Goal: Task Accomplishment & Management: Use online tool/utility

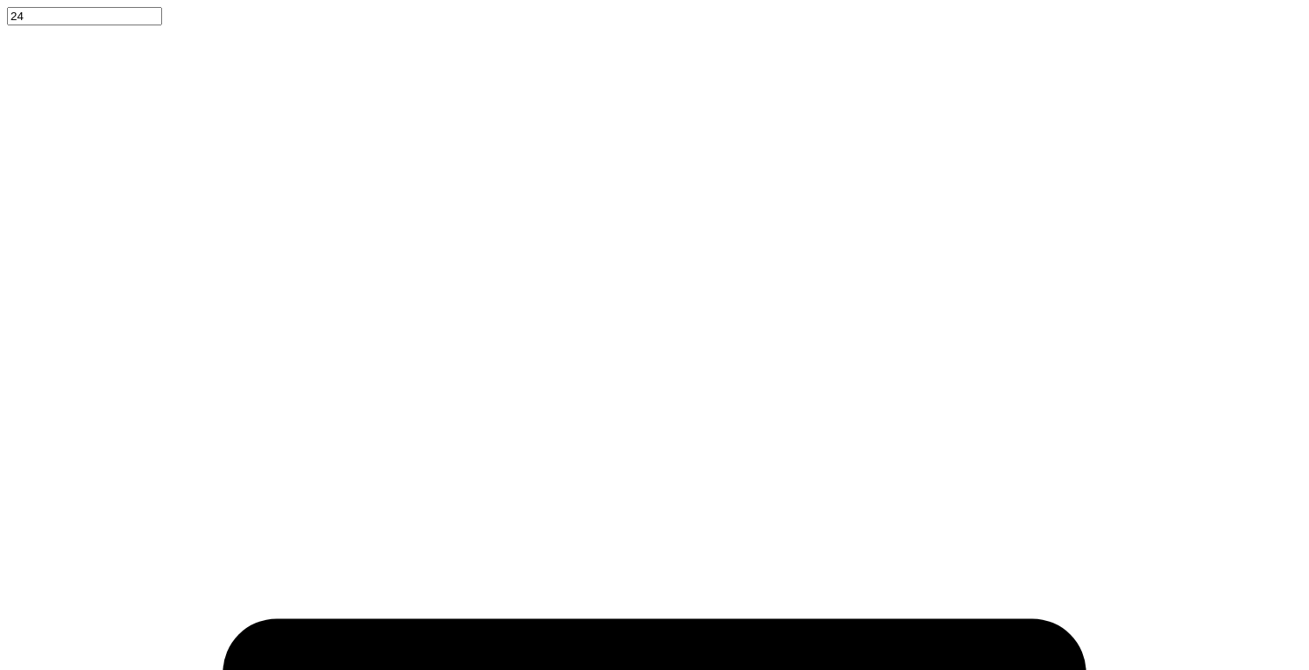
scroll to position [14, 2]
type textarea "x"
type textarea "U"
type textarea "x"
type textarea "Un"
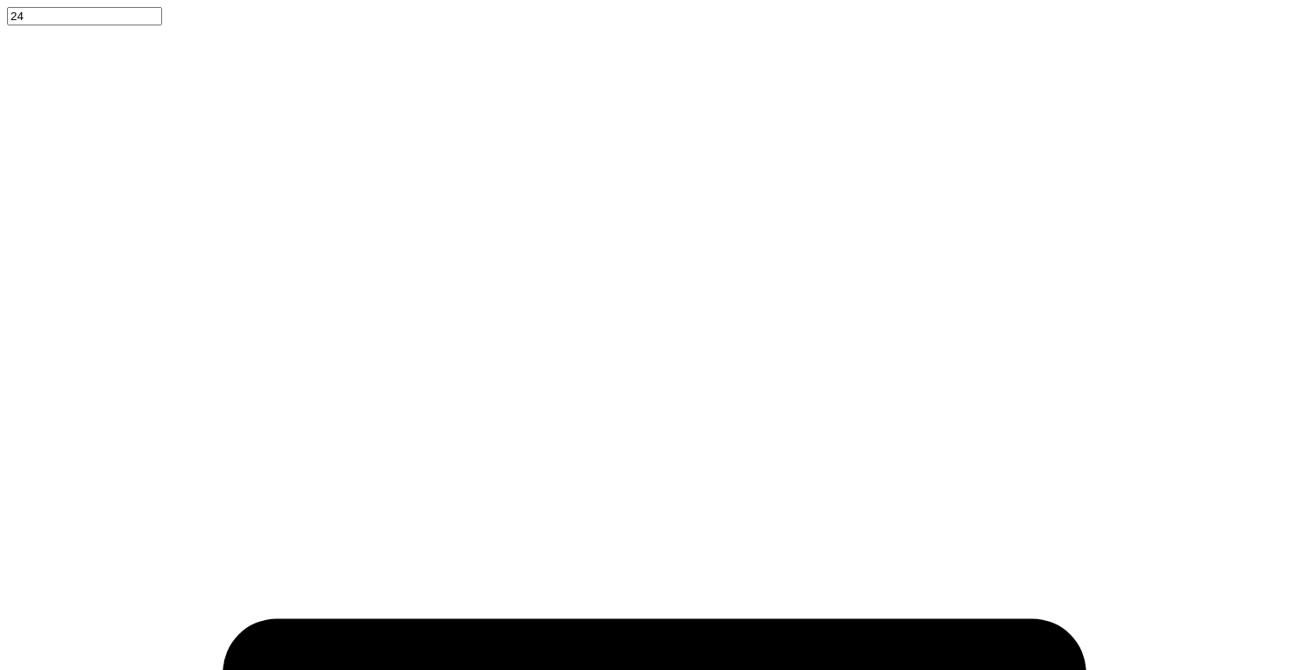
type textarea "x"
type textarea "Uni"
type textarea "x"
type textarea "Univ"
type textarea "x"
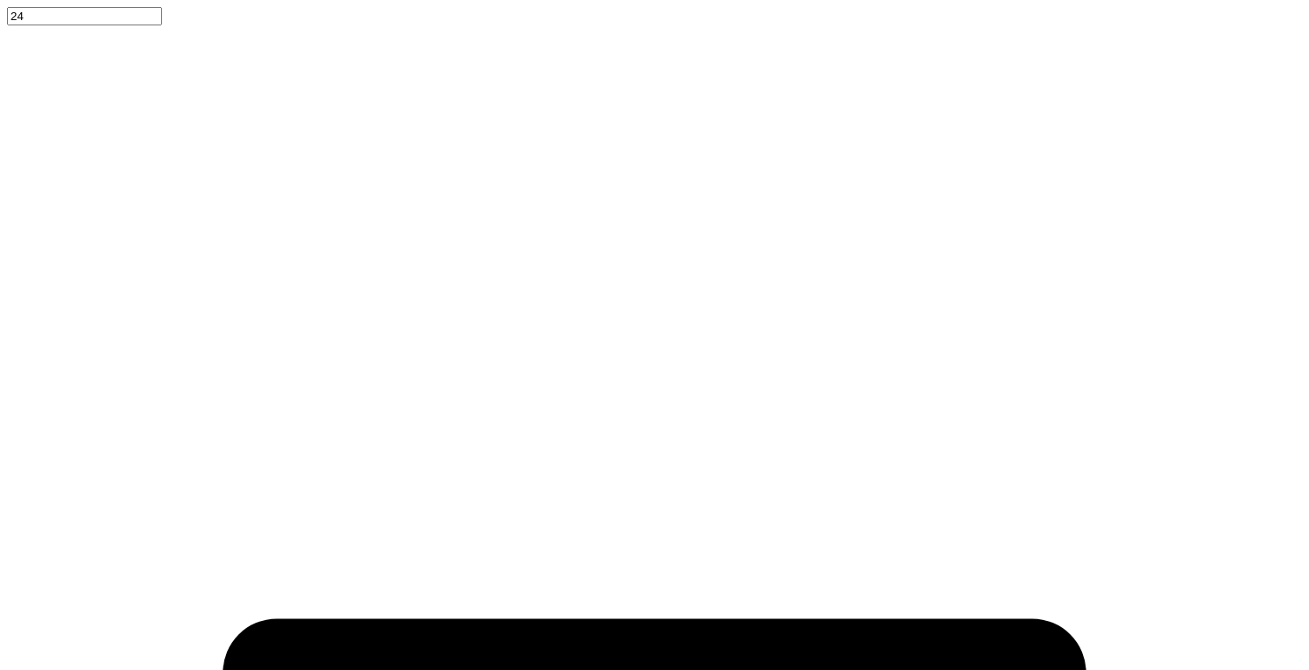
type textarea "Unive"
type textarea "x"
type textarea "Univer"
type textarea "x"
type textarea "Universi"
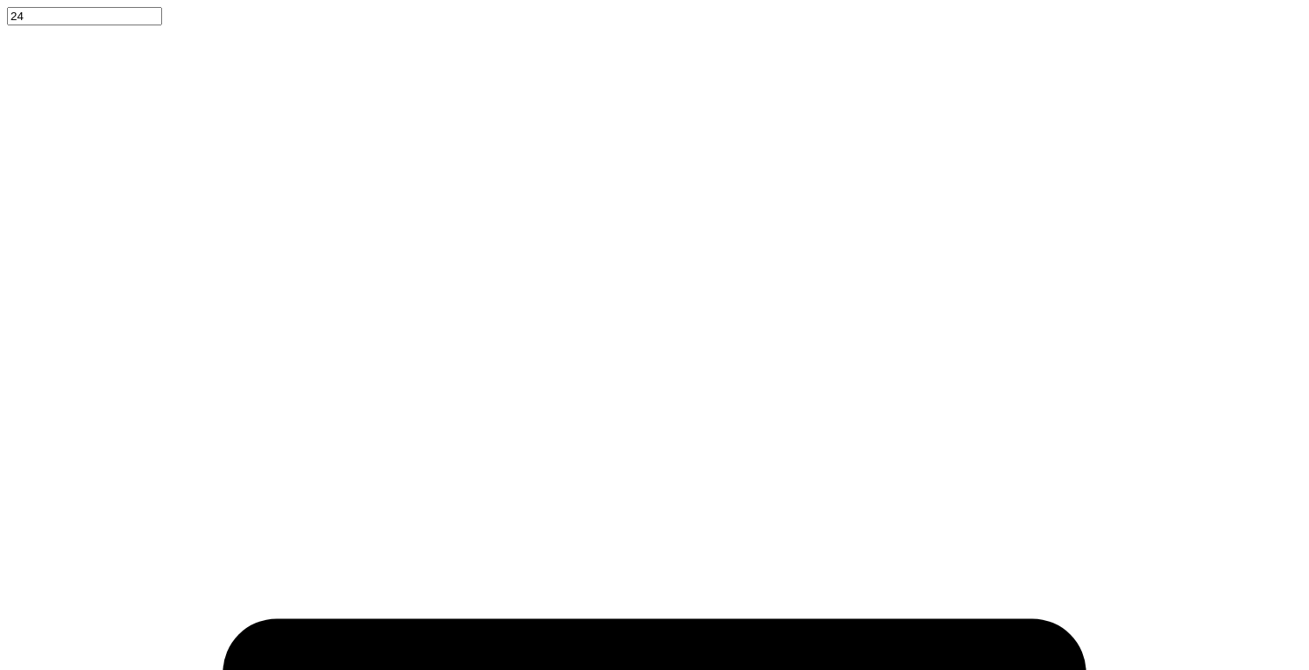
type textarea "x"
type textarea "Universit"
type textarea "x"
type textarea "University"
type textarea "x"
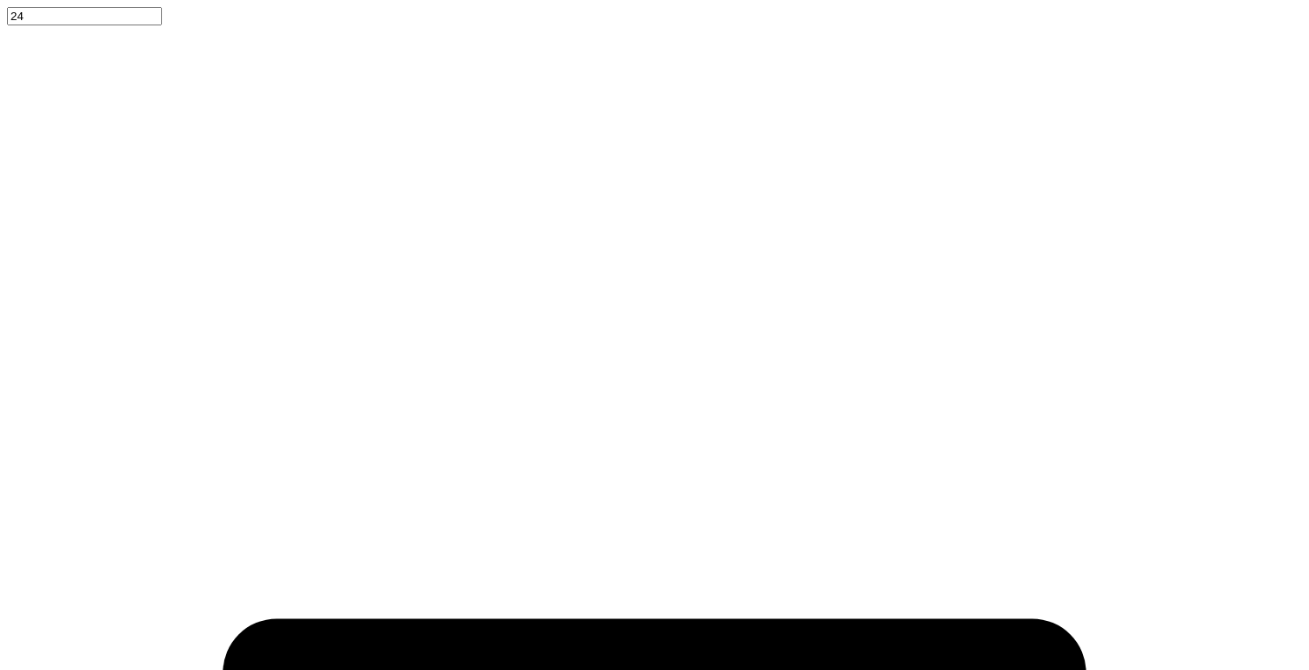
type textarea "University"
type textarea "x"
type textarea "University o"
type textarea "x"
type textarea "University of"
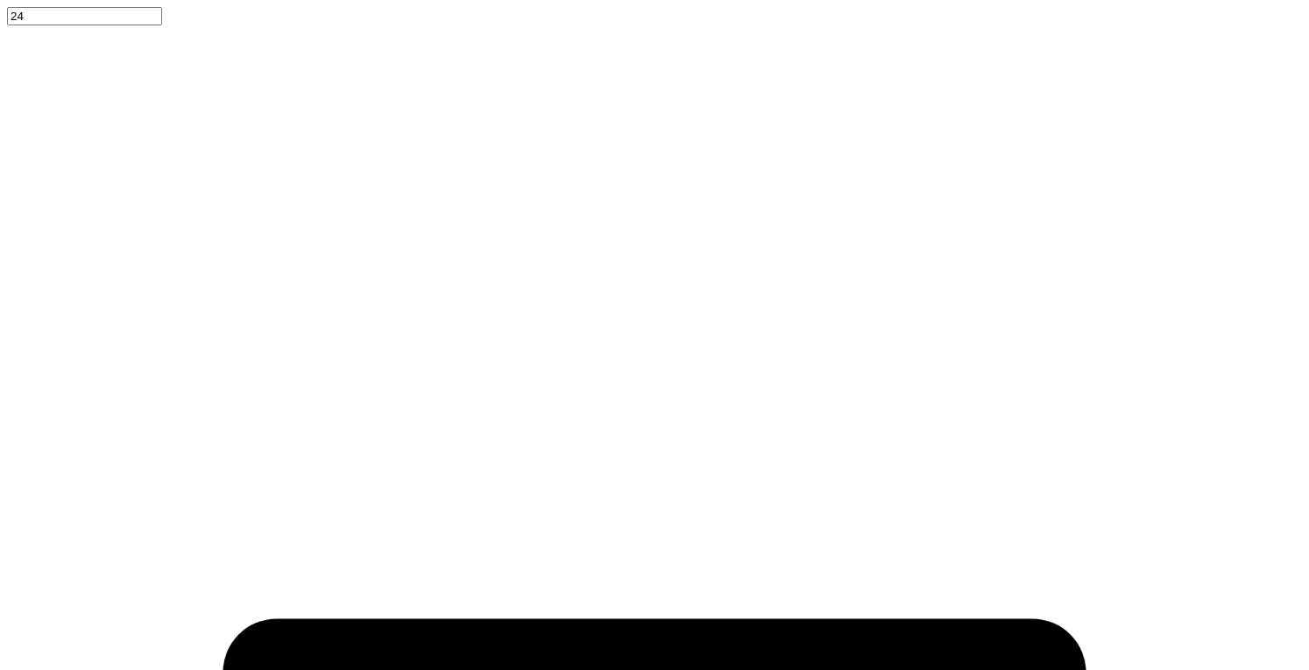
type textarea "x"
type textarea "University of"
type textarea "x"
type textarea "University of K"
type textarea "x"
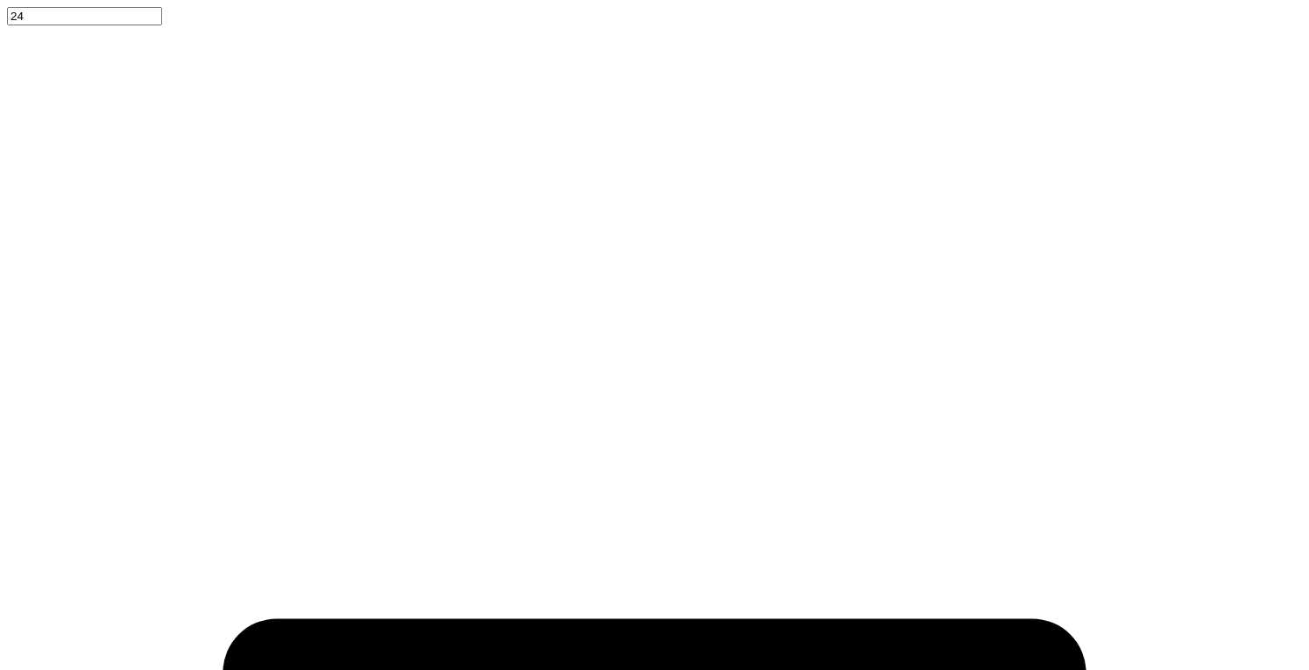
type textarea "[GEOGRAPHIC_DATA][PERSON_NAME]"
type textarea "x"
type textarea "[GEOGRAPHIC_DATA]"
type textarea "x"
type textarea "[GEOGRAPHIC_DATA]"
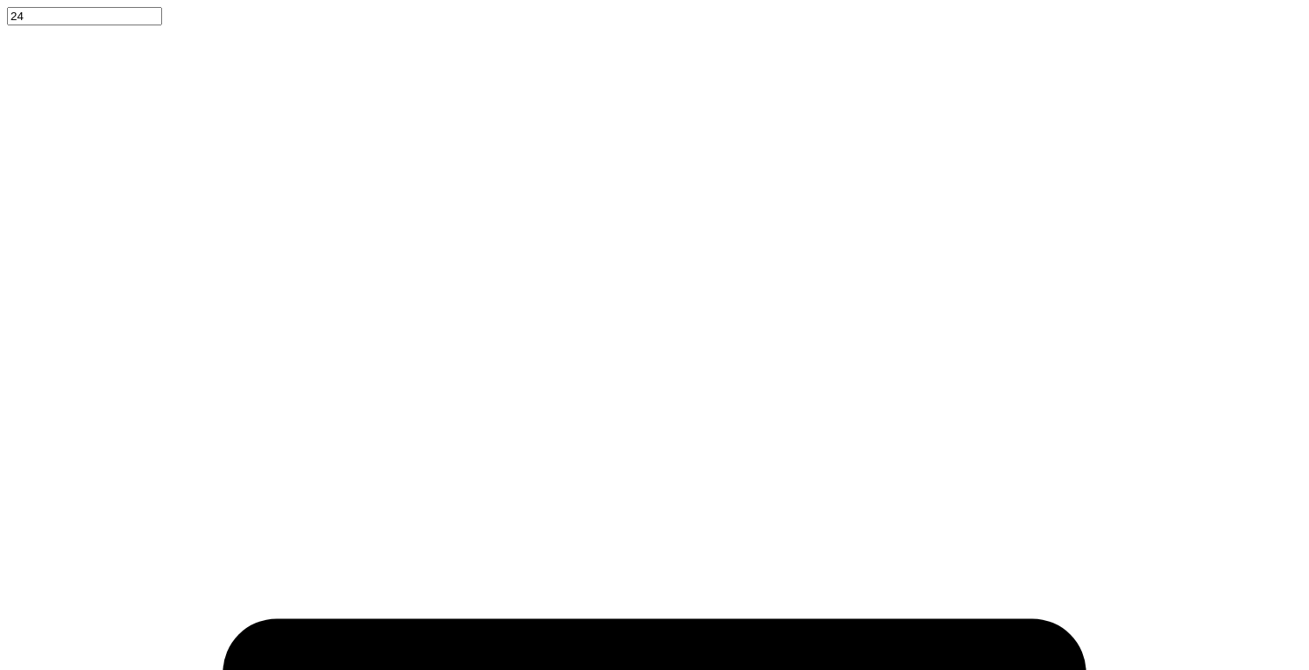
type textarea "x"
type textarea "[GEOGRAPHIC_DATA]"
type textarea "x"
type textarea "[GEOGRAPHIC_DATA][US_STATE]"
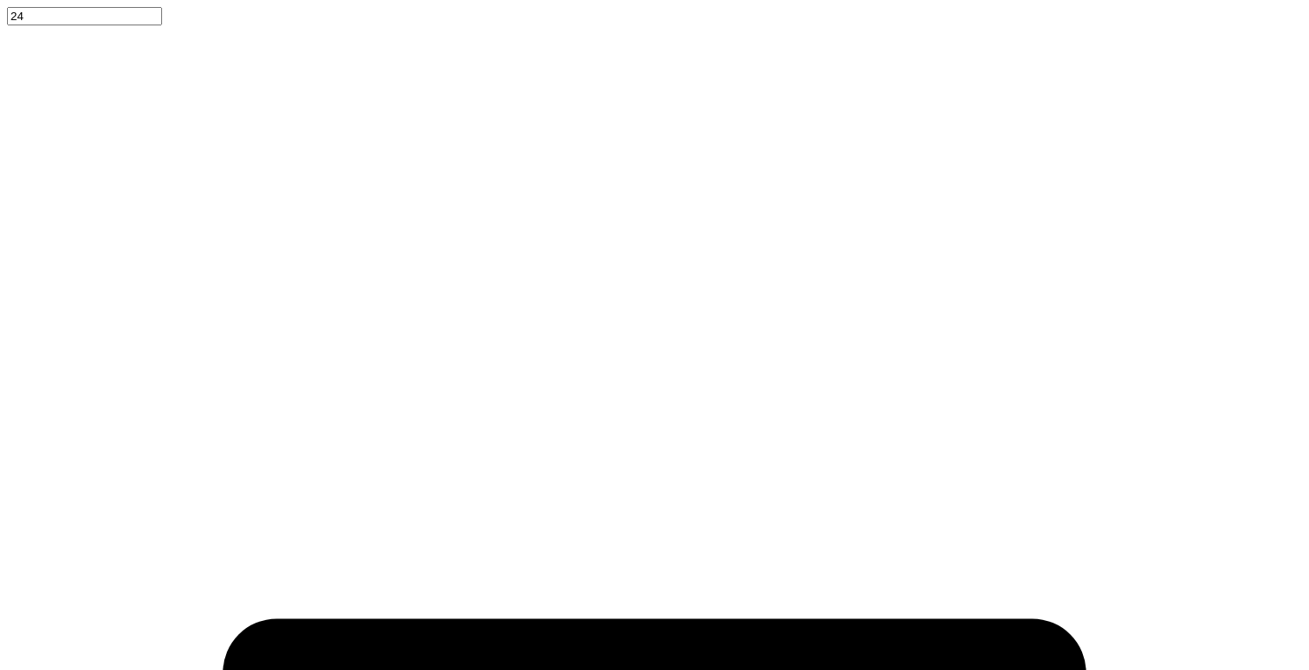
type textarea "x"
type input "7.65"
type input "0.61"
type input "12.46"
type textarea "x"
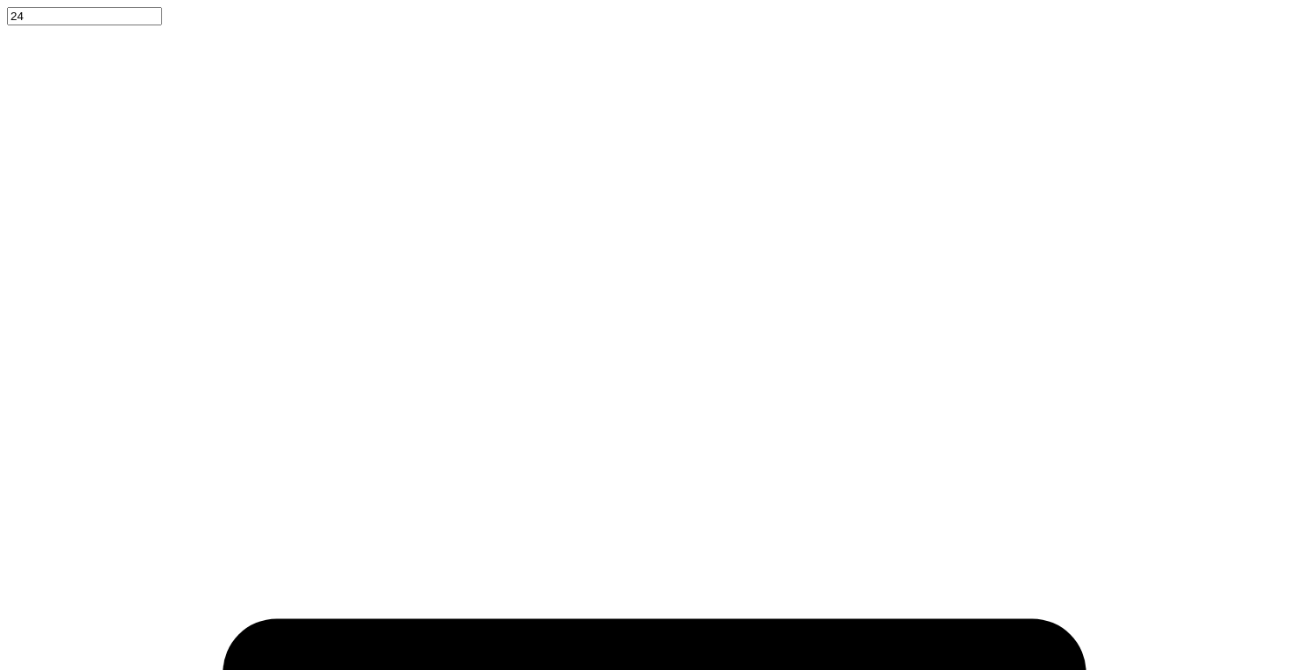
type input "7.10"
type textarea "x"
type input "10.10"
type input "0.81"
type textarea "x"
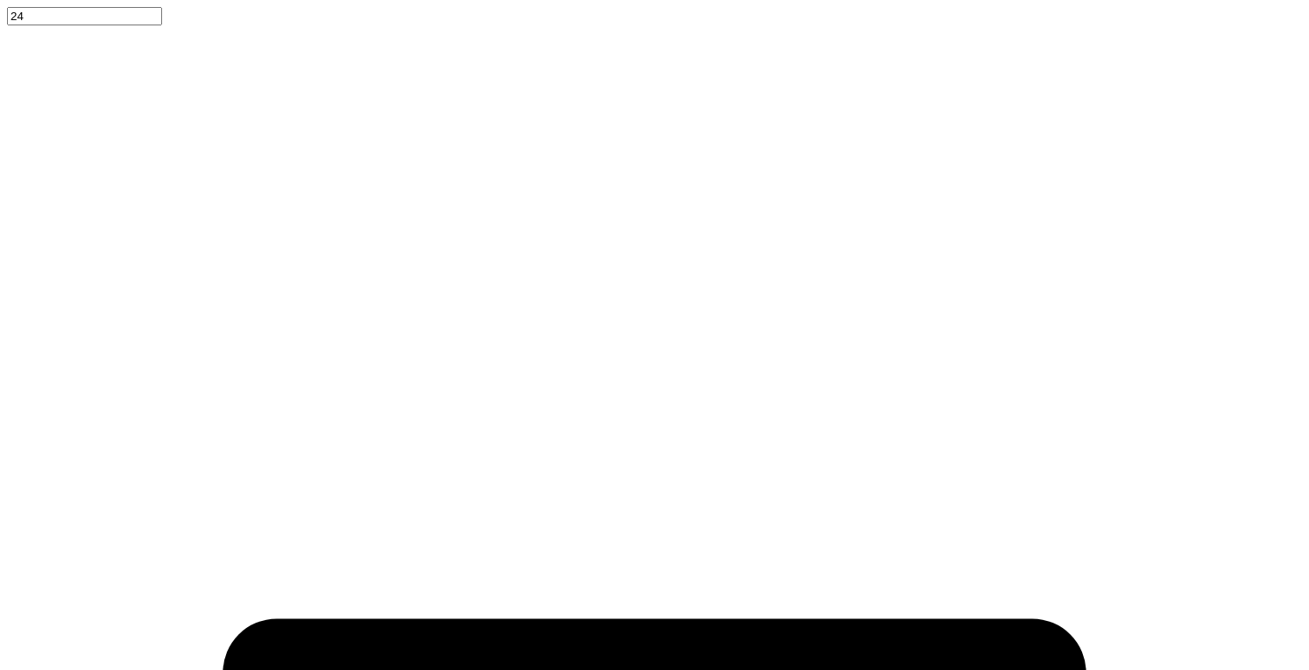
type input "6.89"
type textarea "x"
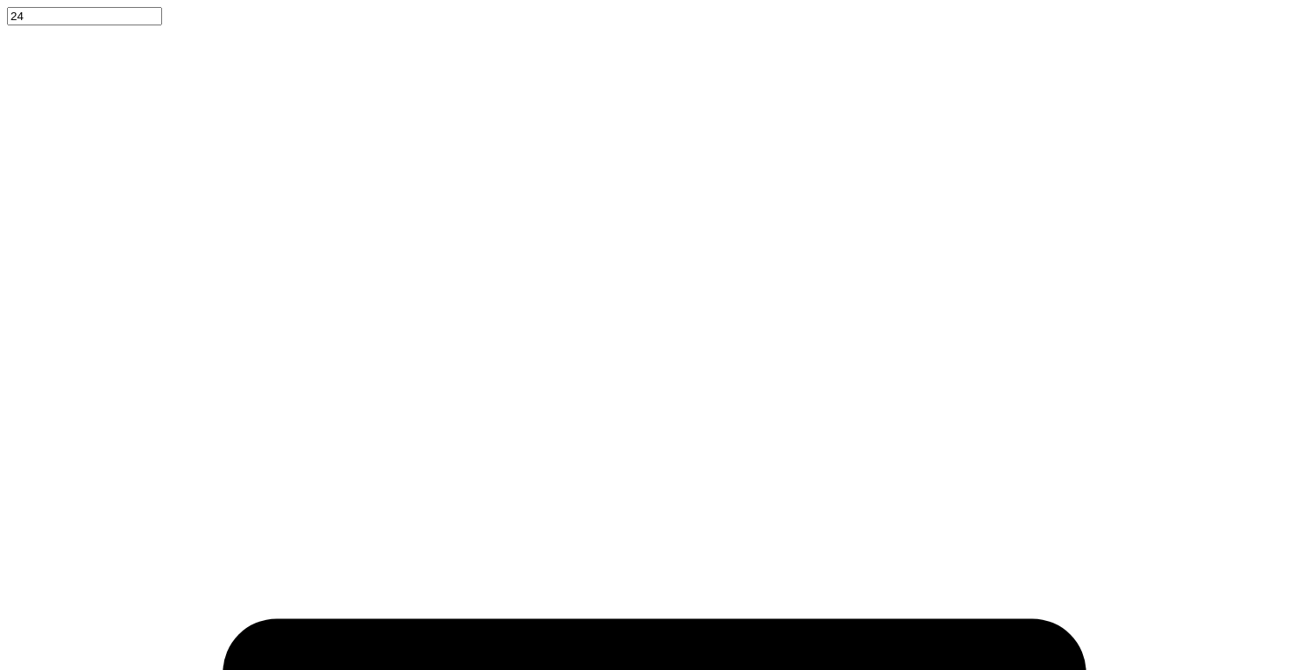
type input "11.63"
type input "0.70"
type input "6.95"
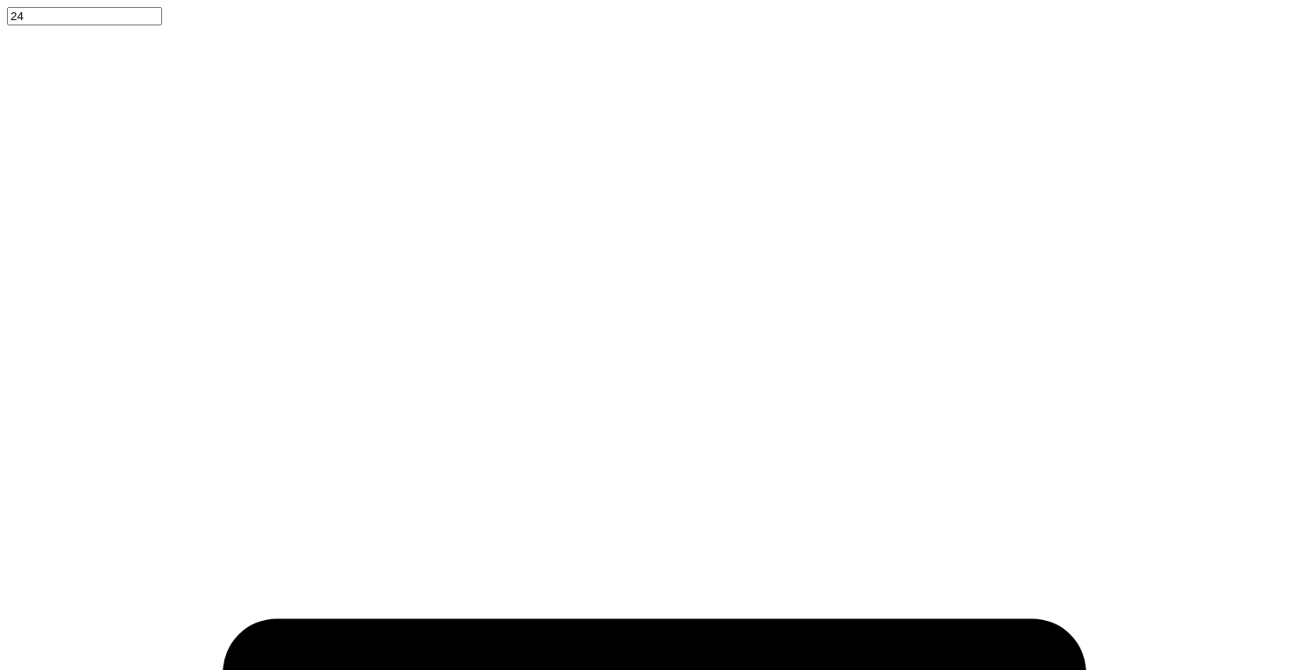
type input "10.56"
type input "0.63"
type input "6.92"
type input "8.47"
type textarea "College of health sciences"
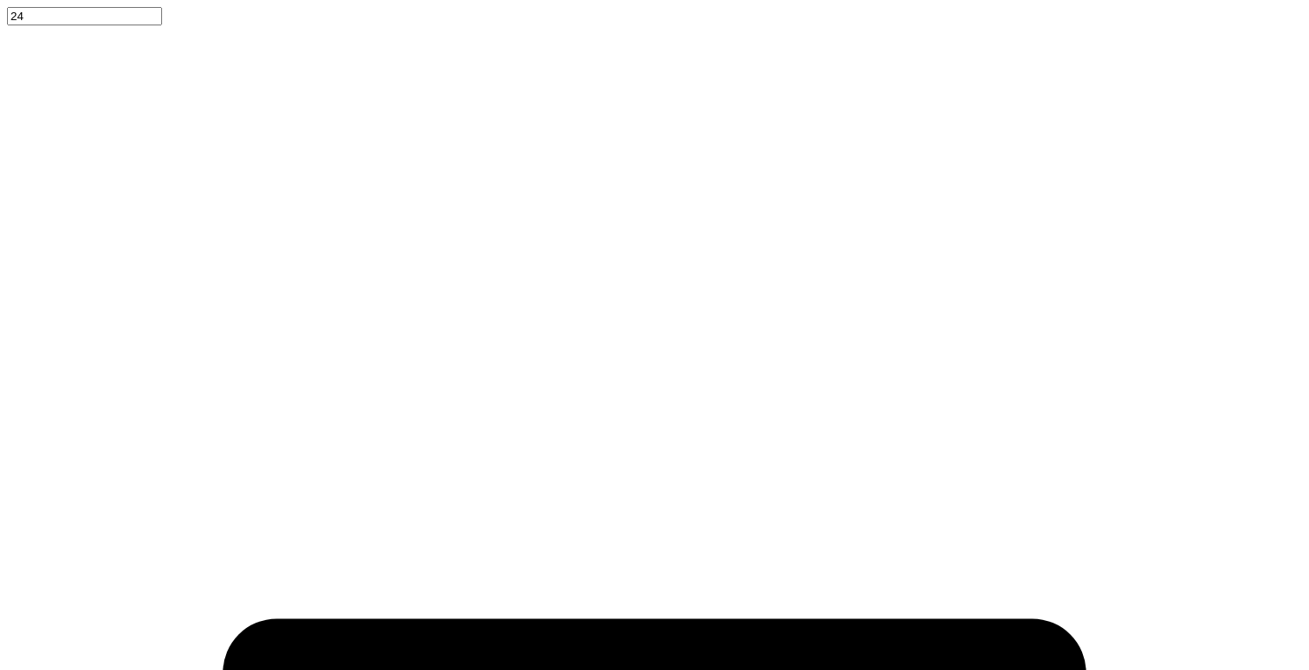
scroll to position [14, 11]
type input "9.76"
type input "0.49"
type input "8.92"
type input "0.45"
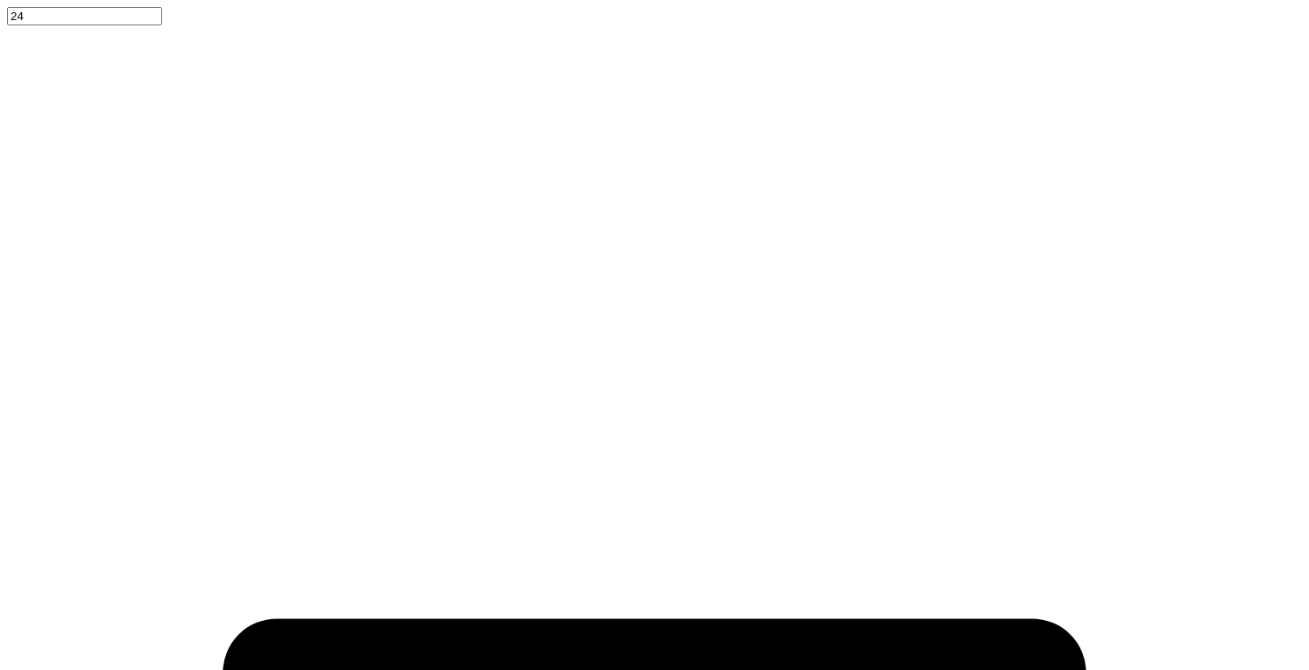
type input "10.09"
type input "0.60"
type input "6.68"
type input "8.92"
type input "0.45"
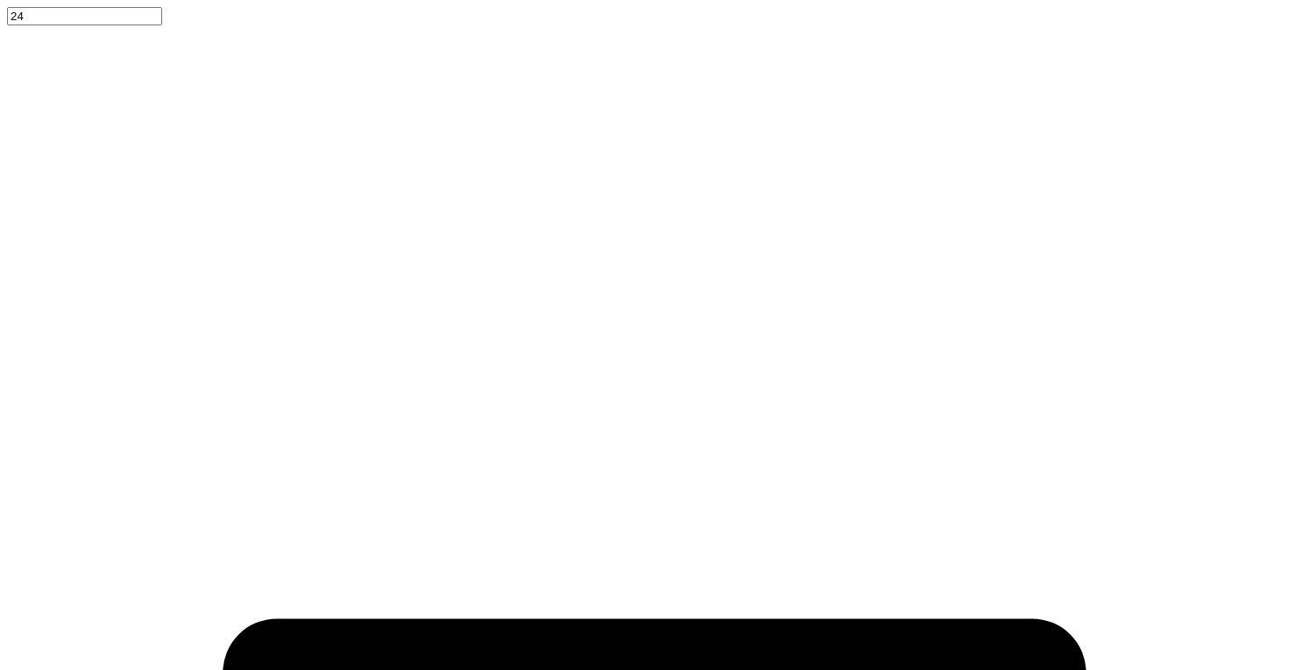
type input "7.65"
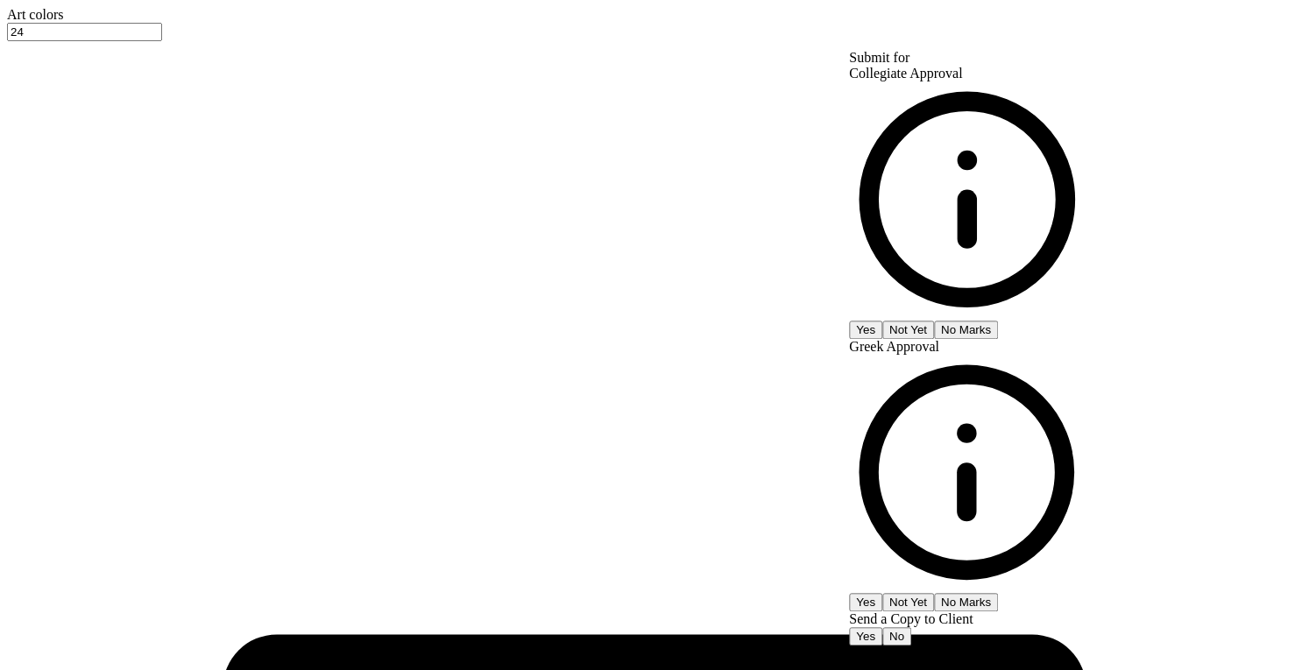
click at [998, 321] on button "No Marks" at bounding box center [966, 330] width 64 height 18
click at [998, 593] on button "No Marks" at bounding box center [966, 602] width 64 height 18
drag, startPoint x: 1255, startPoint y: 187, endPoint x: 1256, endPoint y: 197, distance: 10.5
click at [1085, 197] on div "Collegiate Approval Yes Not Yet No Marks Greek Approval Yes Not Yet No Marks Se…" at bounding box center [967, 356] width 236 height 580
click at [911, 627] on button "No" at bounding box center [896, 636] width 29 height 18
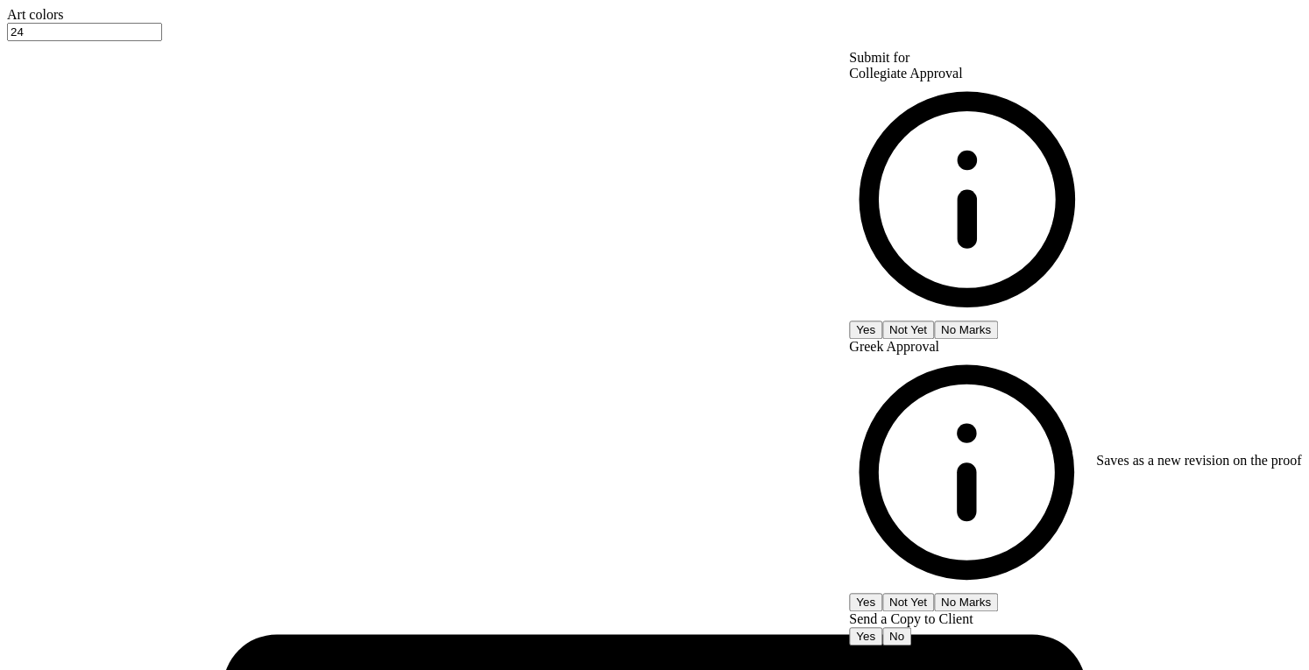
type input "$22.18"
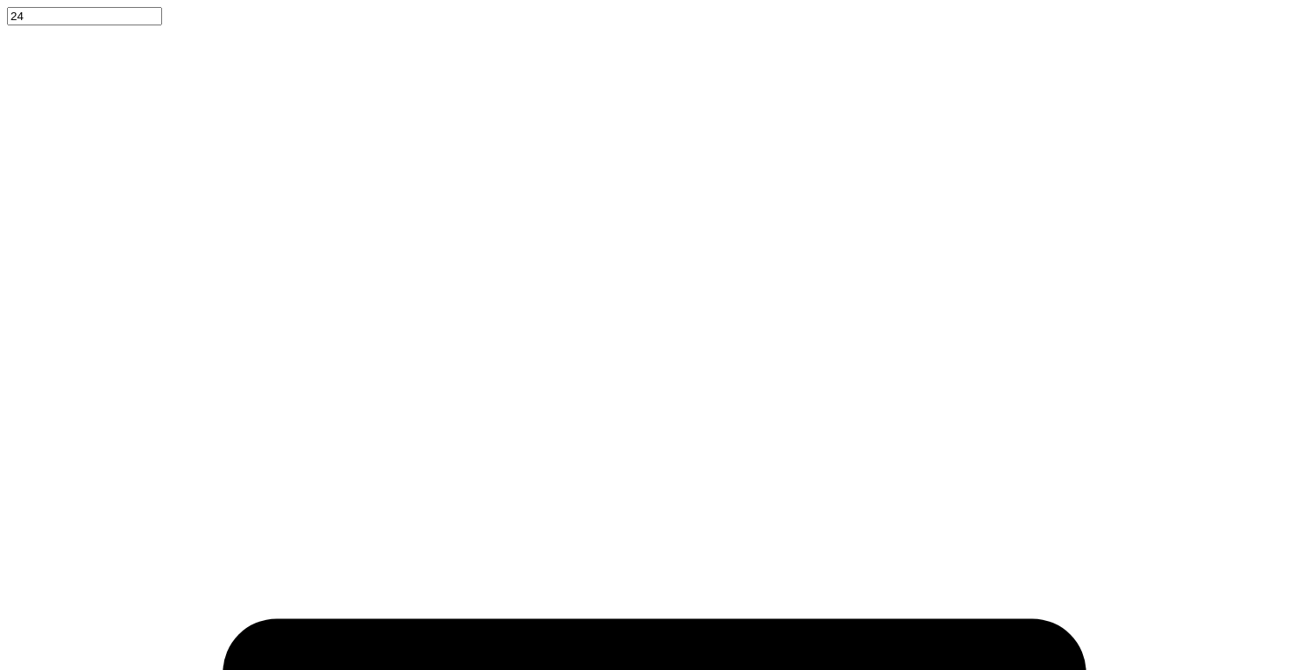
scroll to position [14, 2]
type input "1.25651954704946"
type textarea "College of ealth sciences"
type input "1.25651954704946"
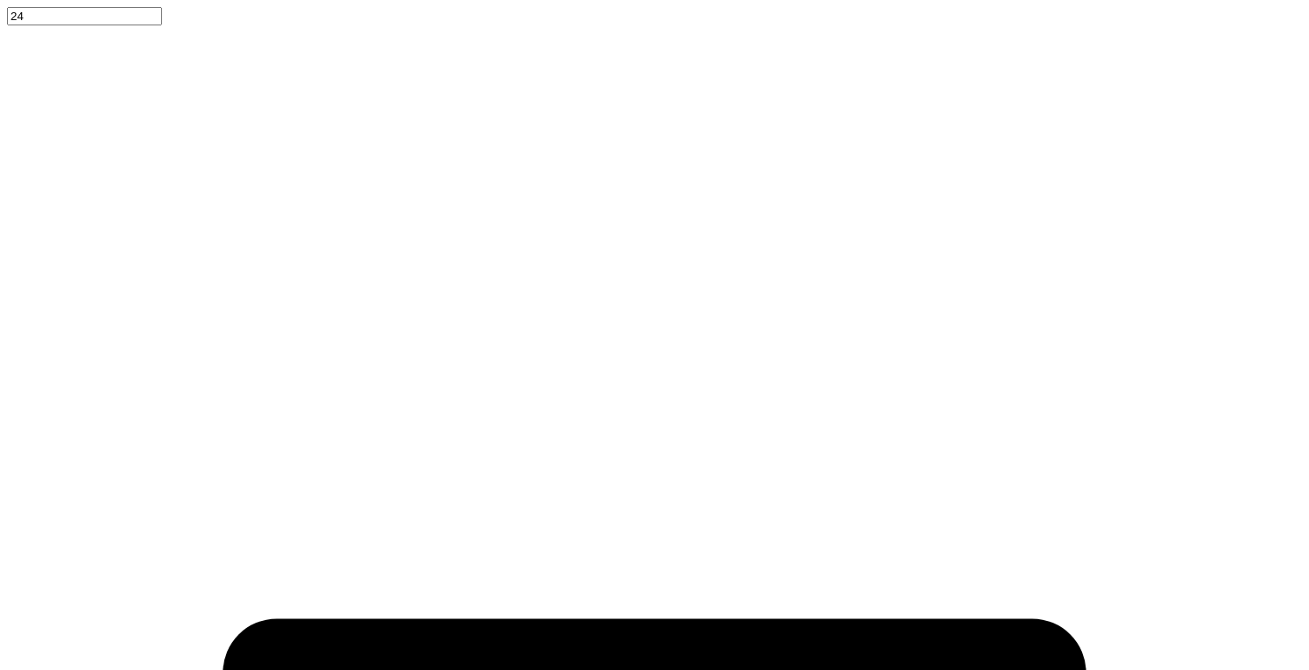
type textarea "College of Health ciences"
type input "1.25651954704946"
type textarea "College of Health Sciences"
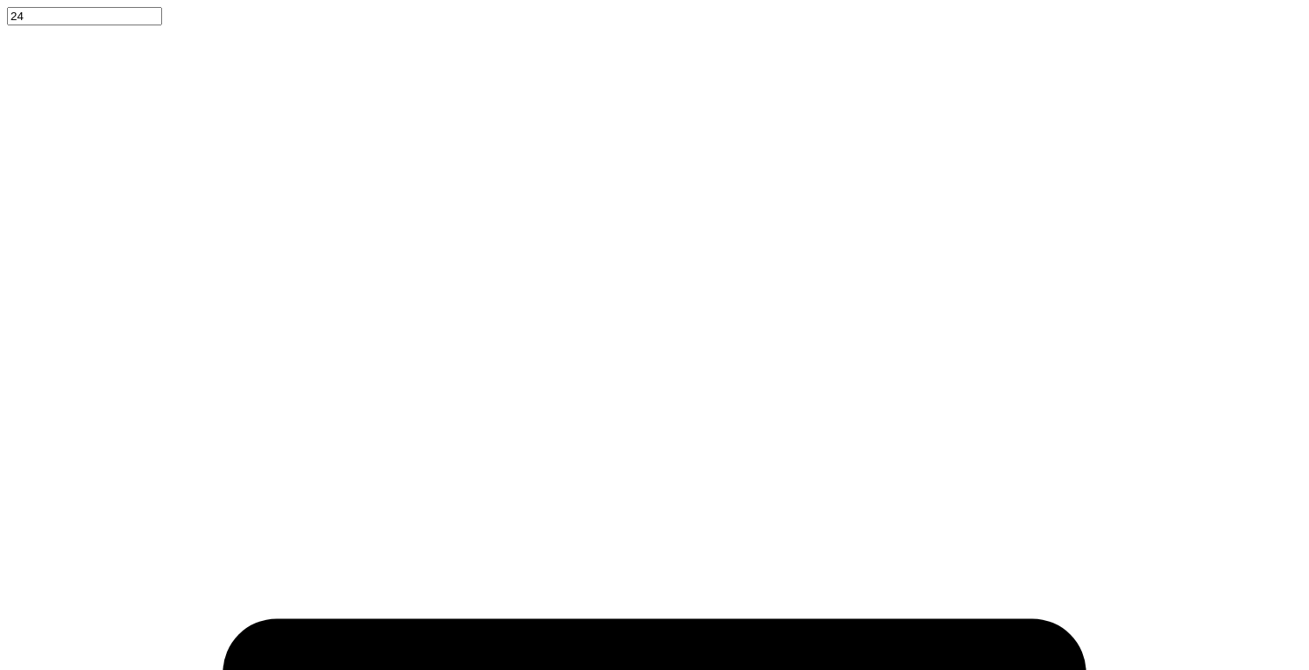
scroll to position [0, 0]
type input "1.25651954704946"
type input "10.09"
type input "0.60"
type input "6.68"
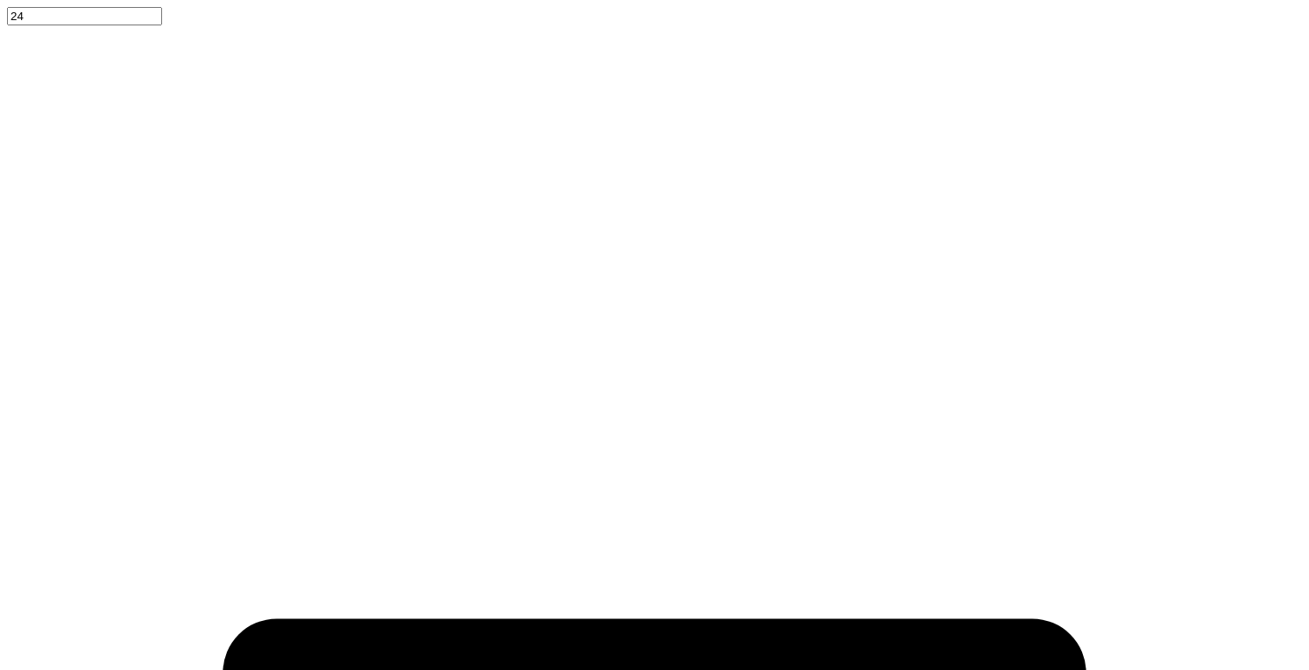
type input "1.25651954704946"
type input "7.80"
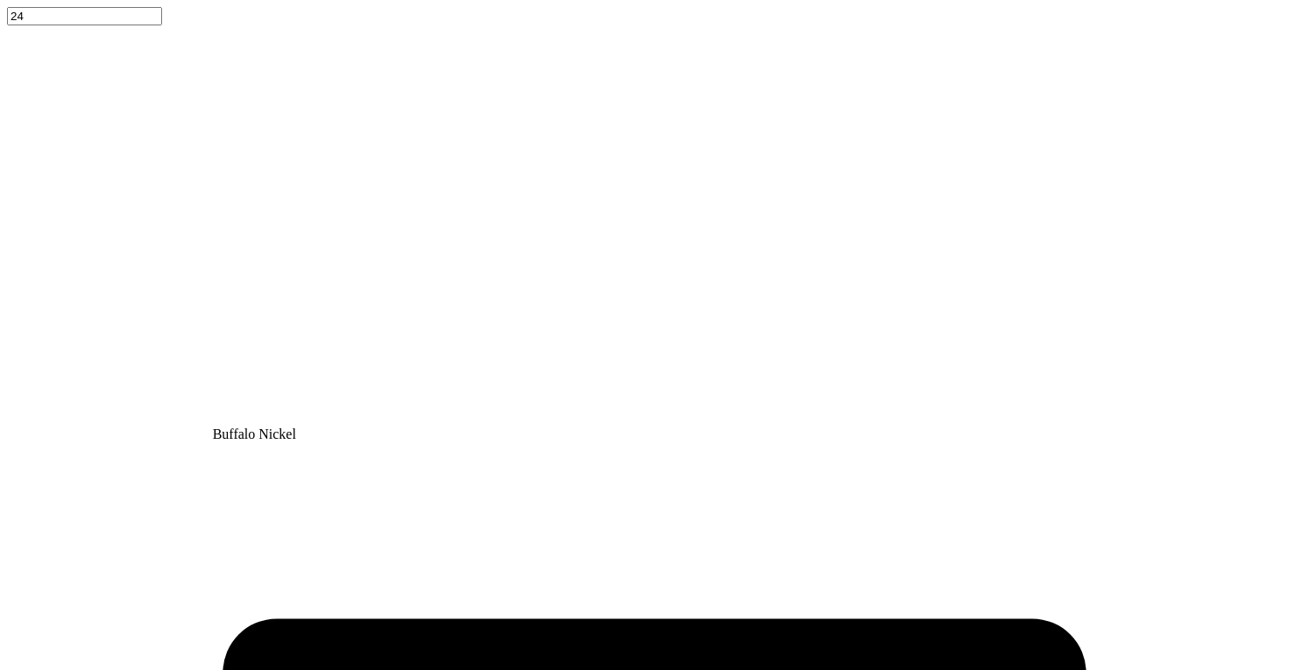
type input "0.62"
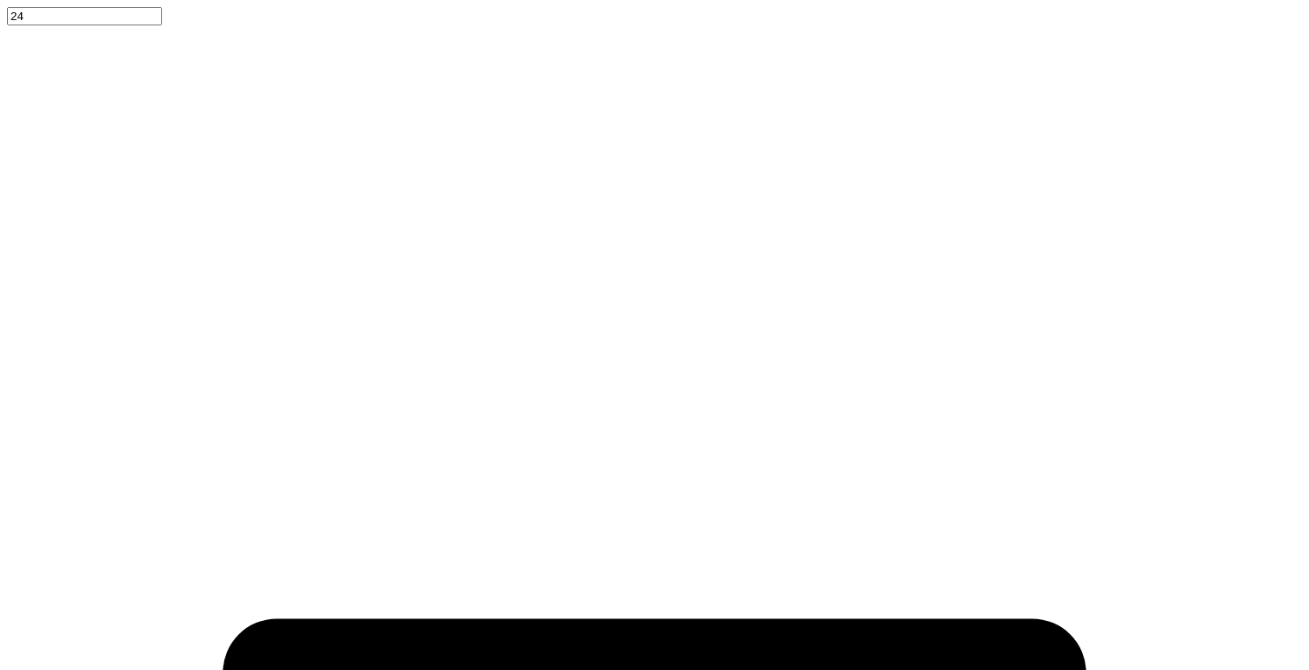
type input "1.25651954704946"
type input "6.29"
type input "0.61"
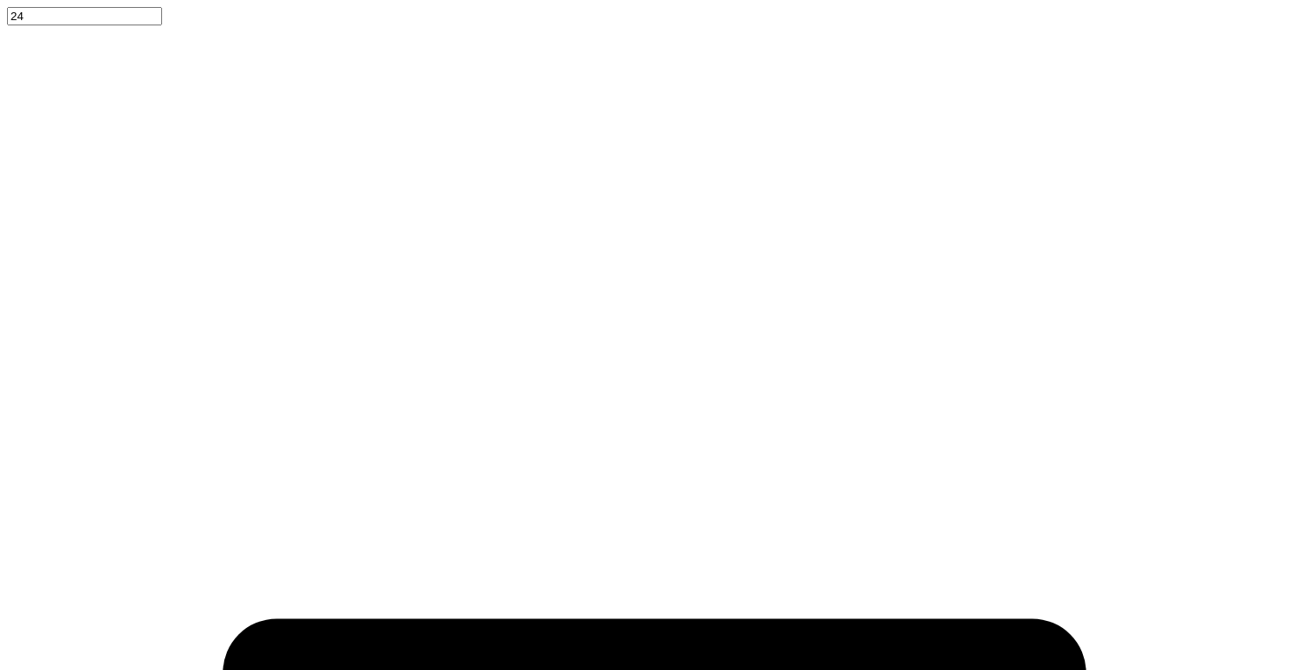
type input "7.57"
type input "1.25651954704946"
type input "7.93"
type input "0.85"
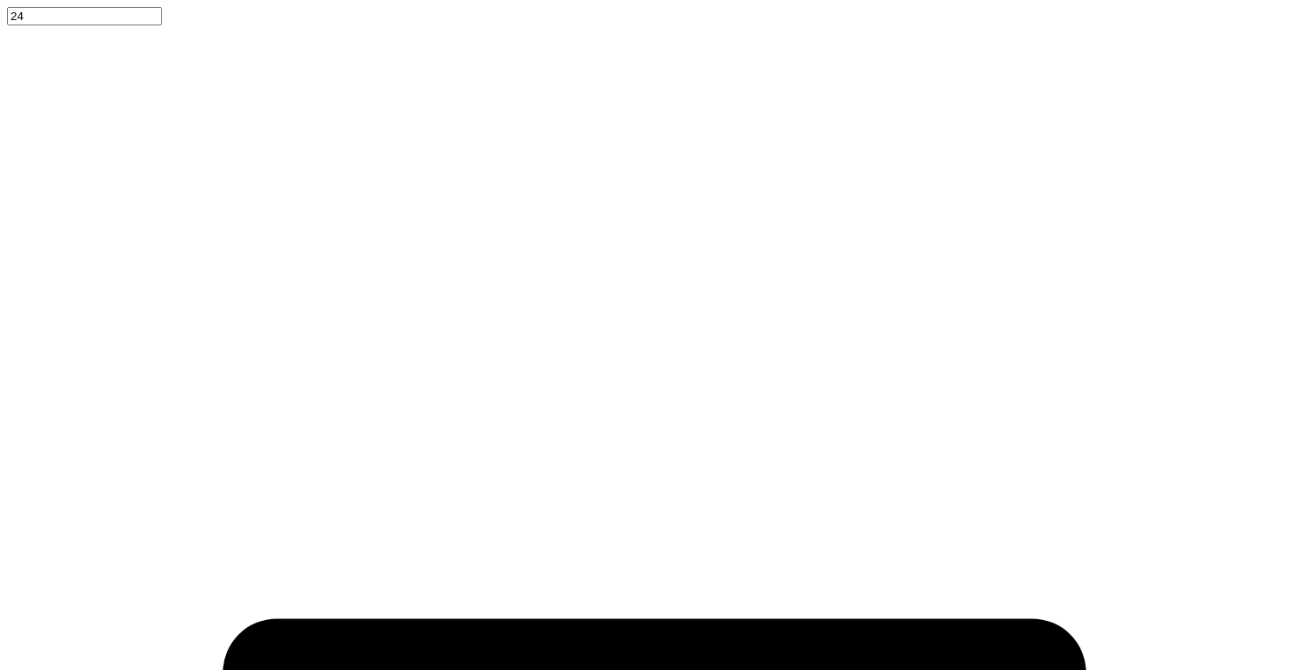
type input "1.25651954704946"
type input "6.47"
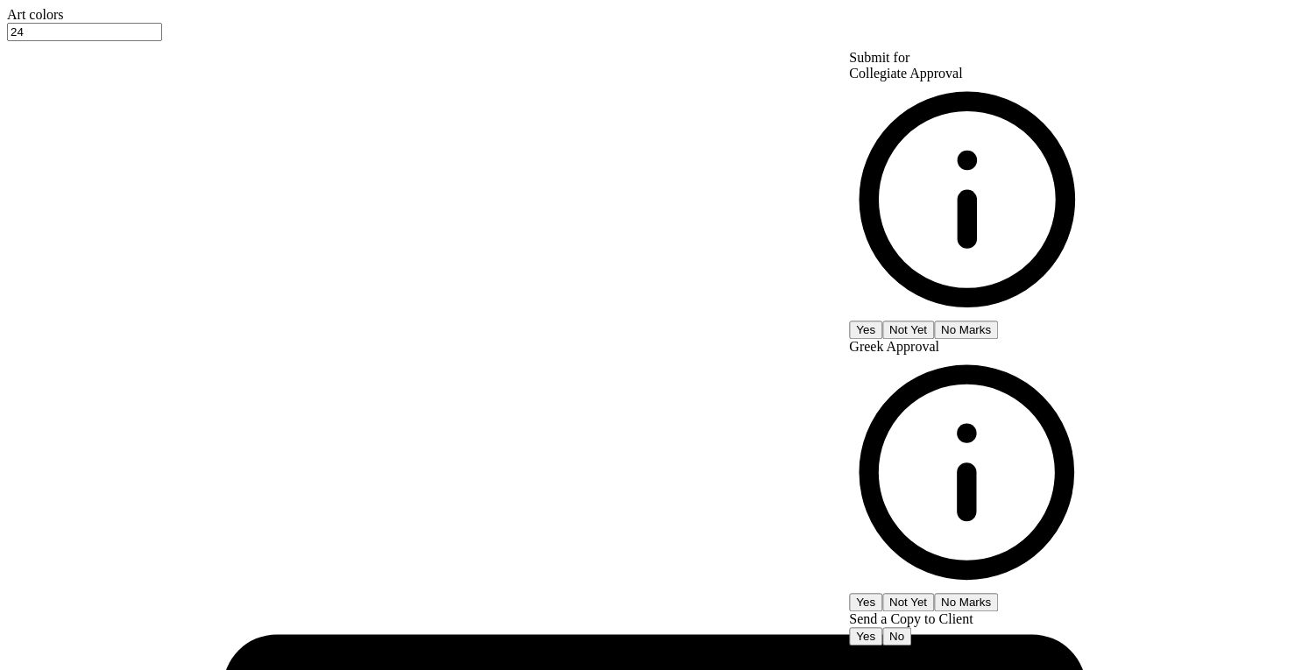
click at [998, 321] on button "No Marks" at bounding box center [966, 330] width 64 height 18
click at [998, 593] on button "No Marks" at bounding box center [966, 602] width 64 height 18
click at [1085, 176] on div "Collegiate Approval Yes Not Yet No Marks Greek Approval Yes Not Yet No Marks Se…" at bounding box center [967, 356] width 236 height 580
click at [911, 627] on button "No" at bounding box center [896, 636] width 29 height 18
type input "1.25651954704946"
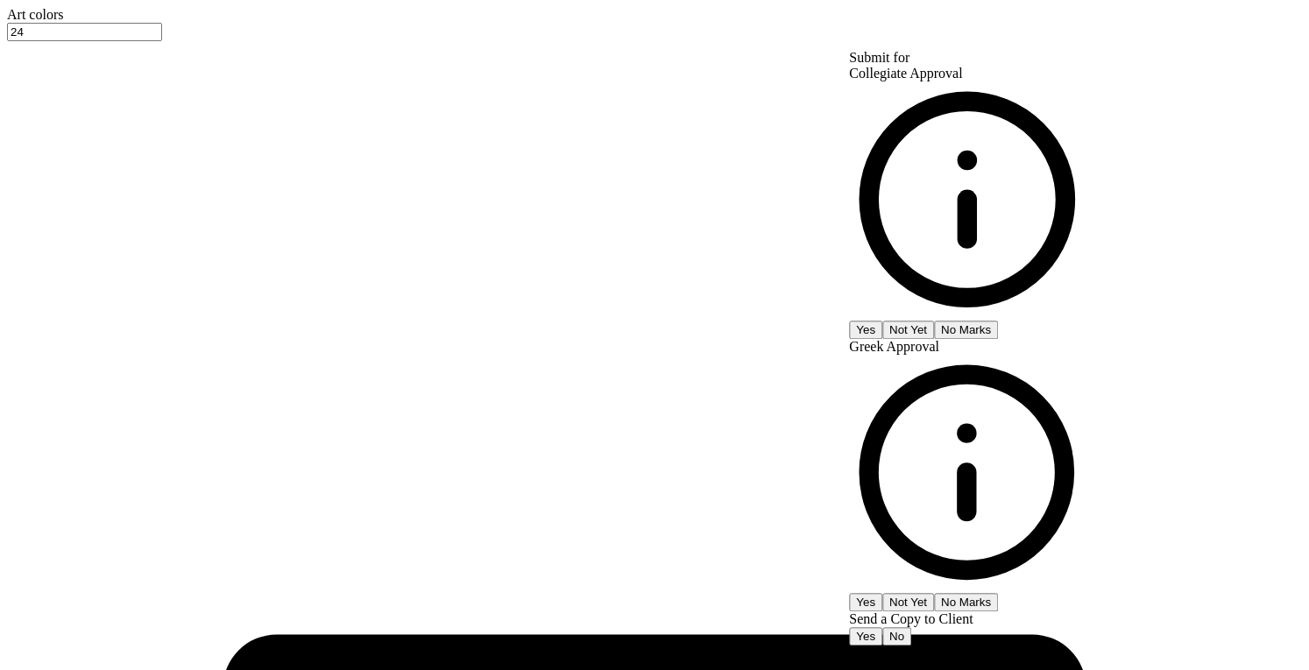
type input "$22.18"
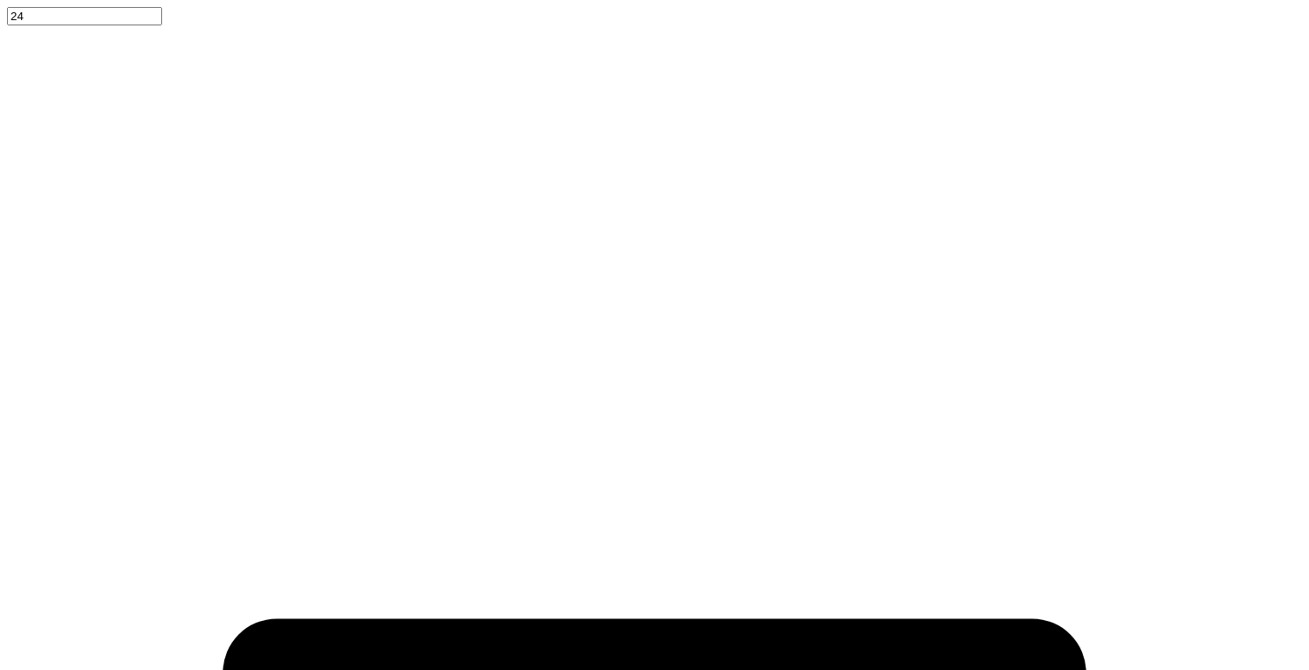
type input "1.25651954704946"
type input "9.44"
type input "0.45"
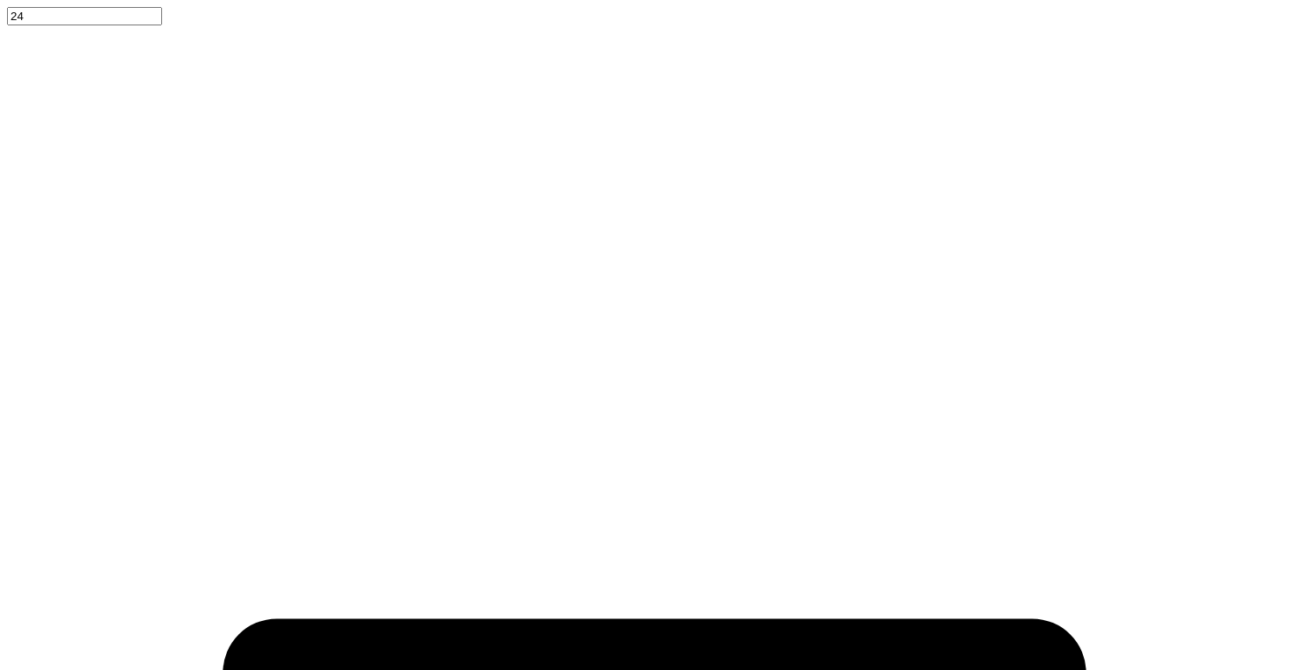
type input "7.65"
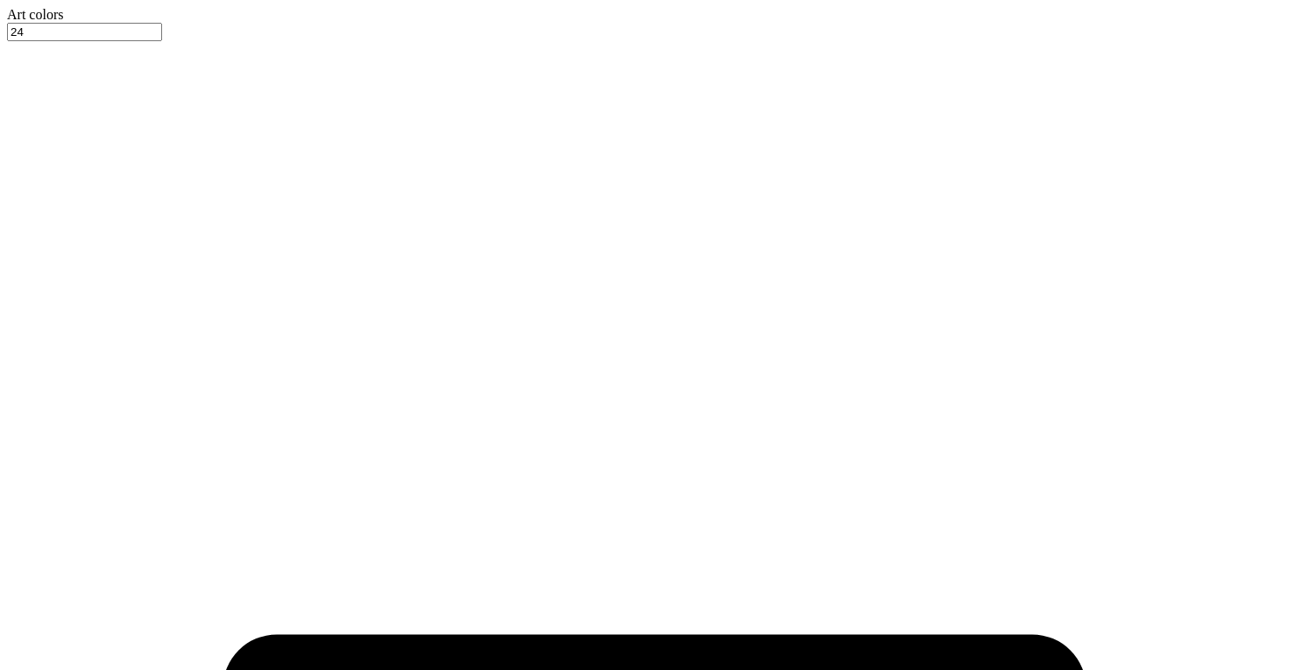
type input "1"
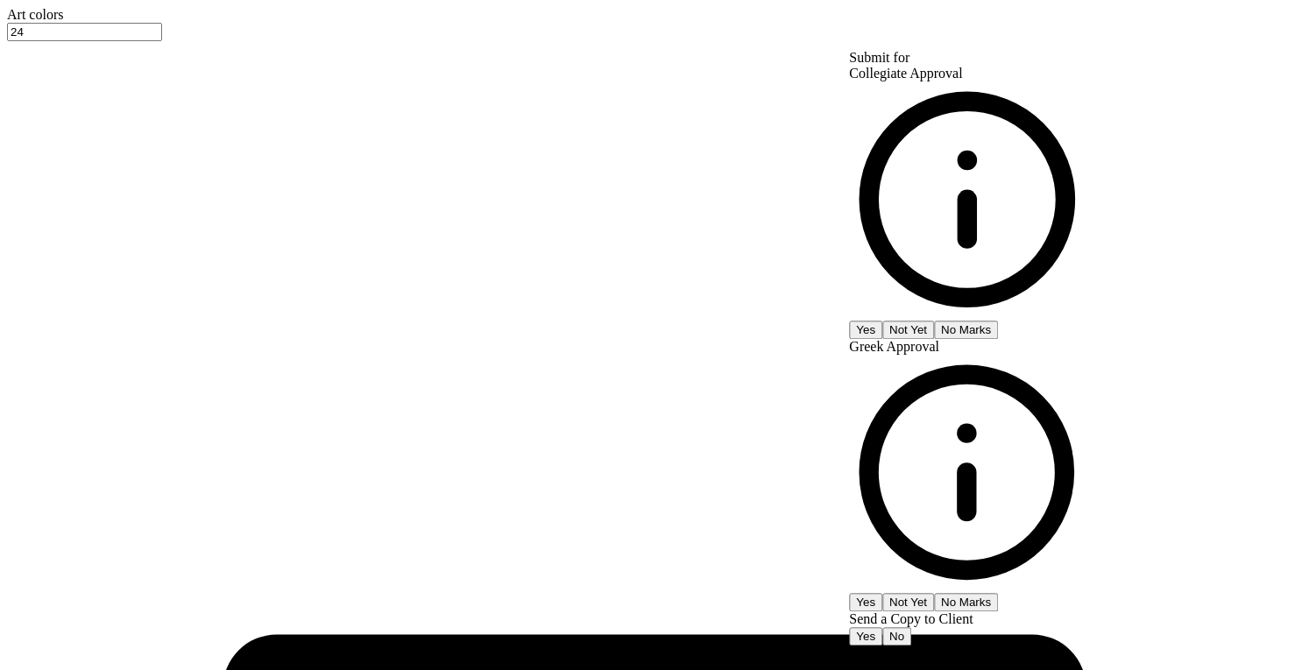
click at [998, 321] on button "No Marks" at bounding box center [966, 330] width 64 height 18
click at [998, 593] on button "No Marks" at bounding box center [966, 602] width 64 height 18
click at [911, 627] on button "No" at bounding box center [896, 636] width 29 height 18
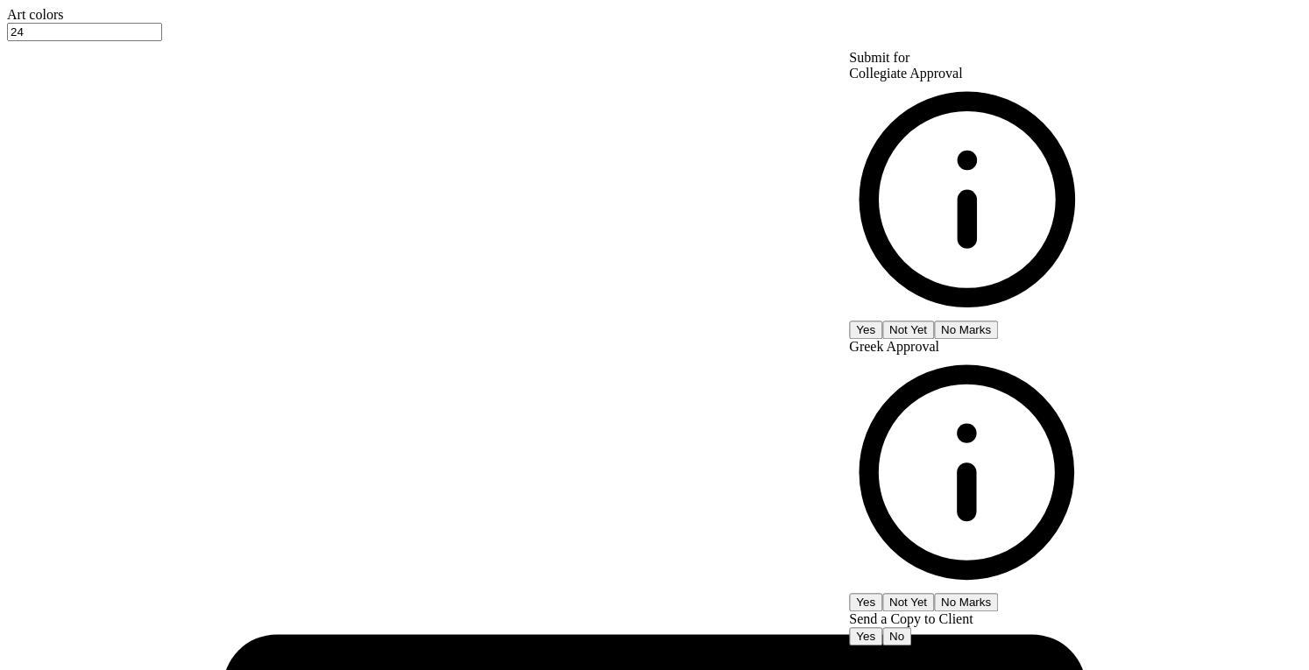
type input "$22.18"
